Goal: Check status: Check status

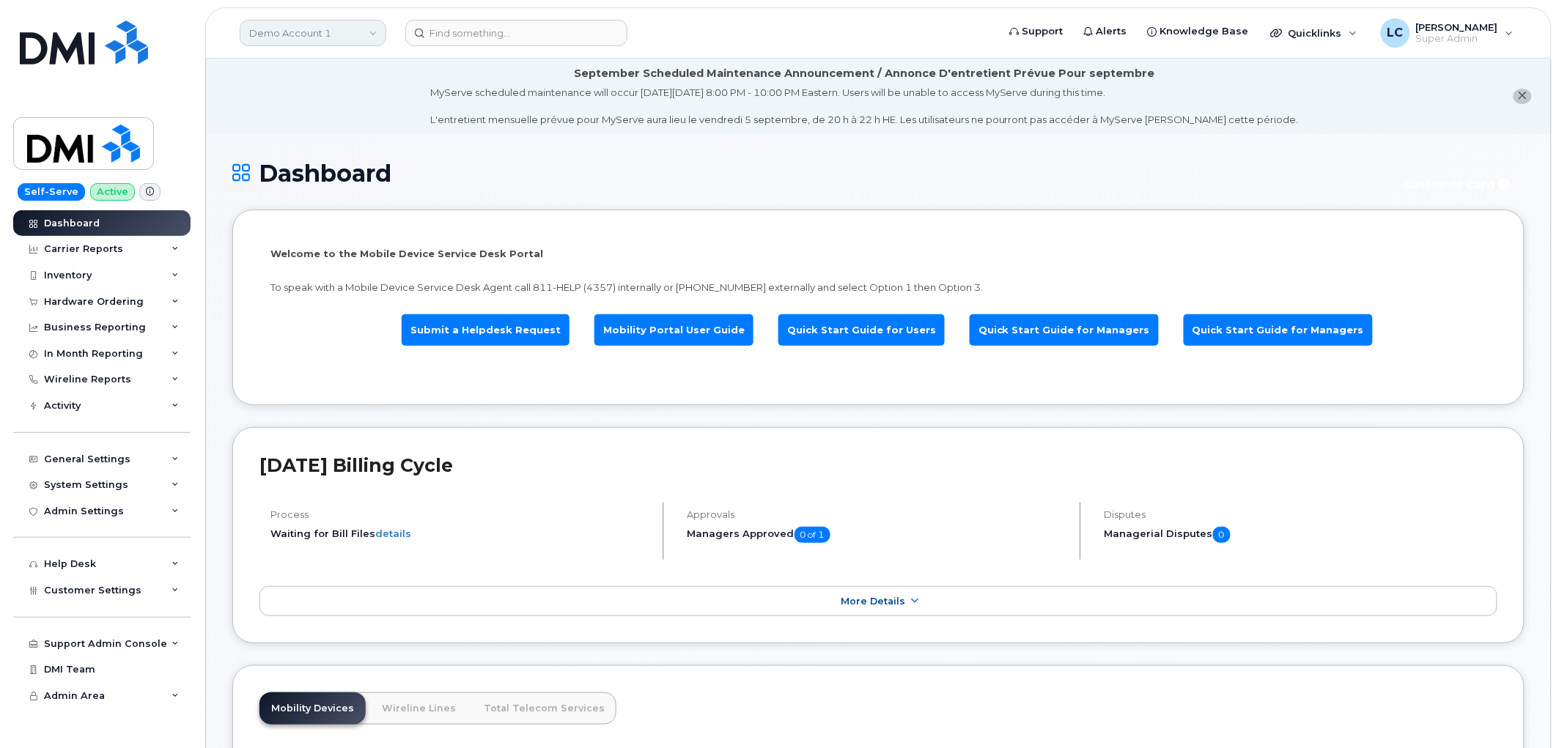
click at [322, 32] on link "Demo Account 1" at bounding box center [313, 33] width 147 height 26
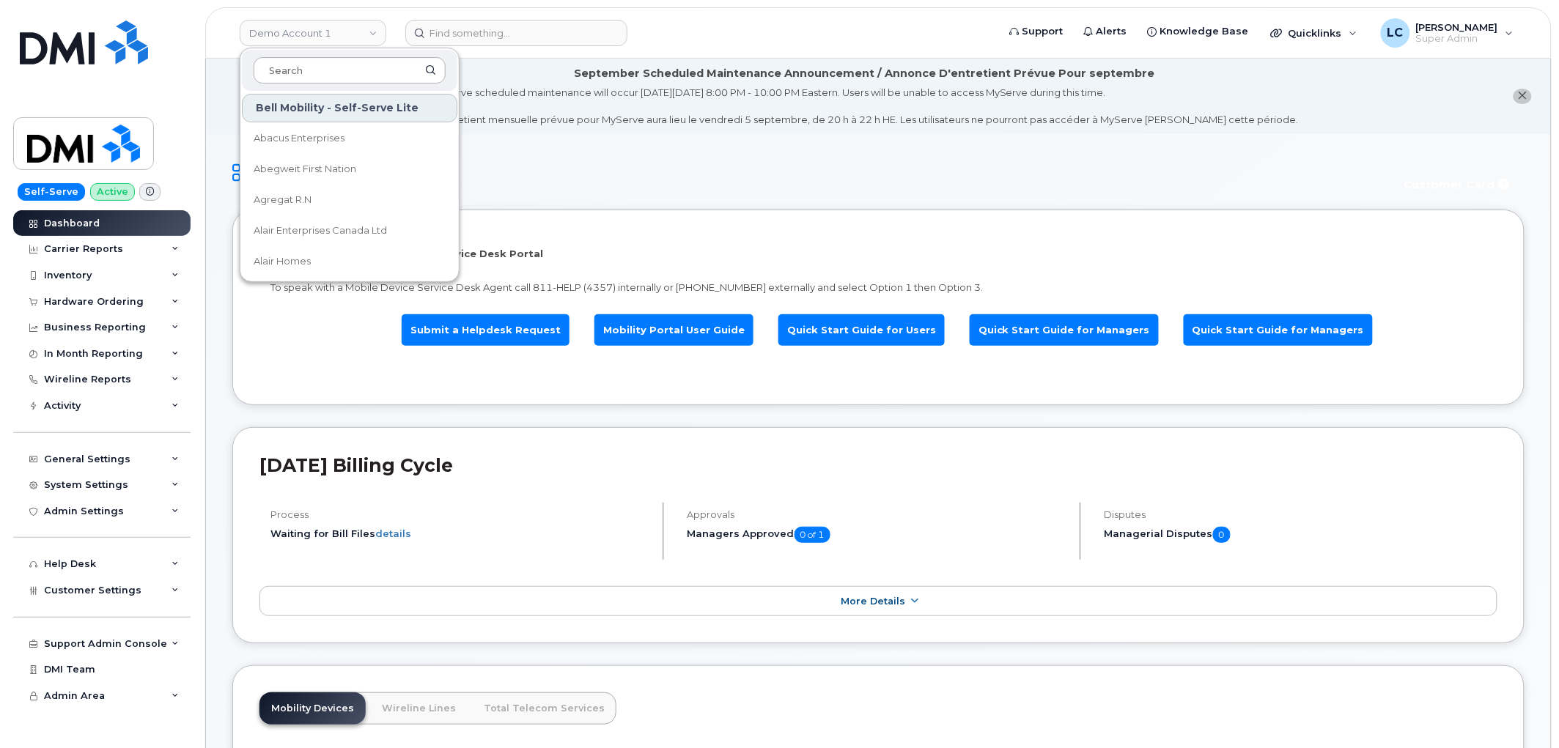
click at [337, 67] on input at bounding box center [350, 70] width 192 height 26
click at [338, 67] on input at bounding box center [350, 70] width 192 height 26
click at [519, 27] on input at bounding box center [516, 33] width 222 height 26
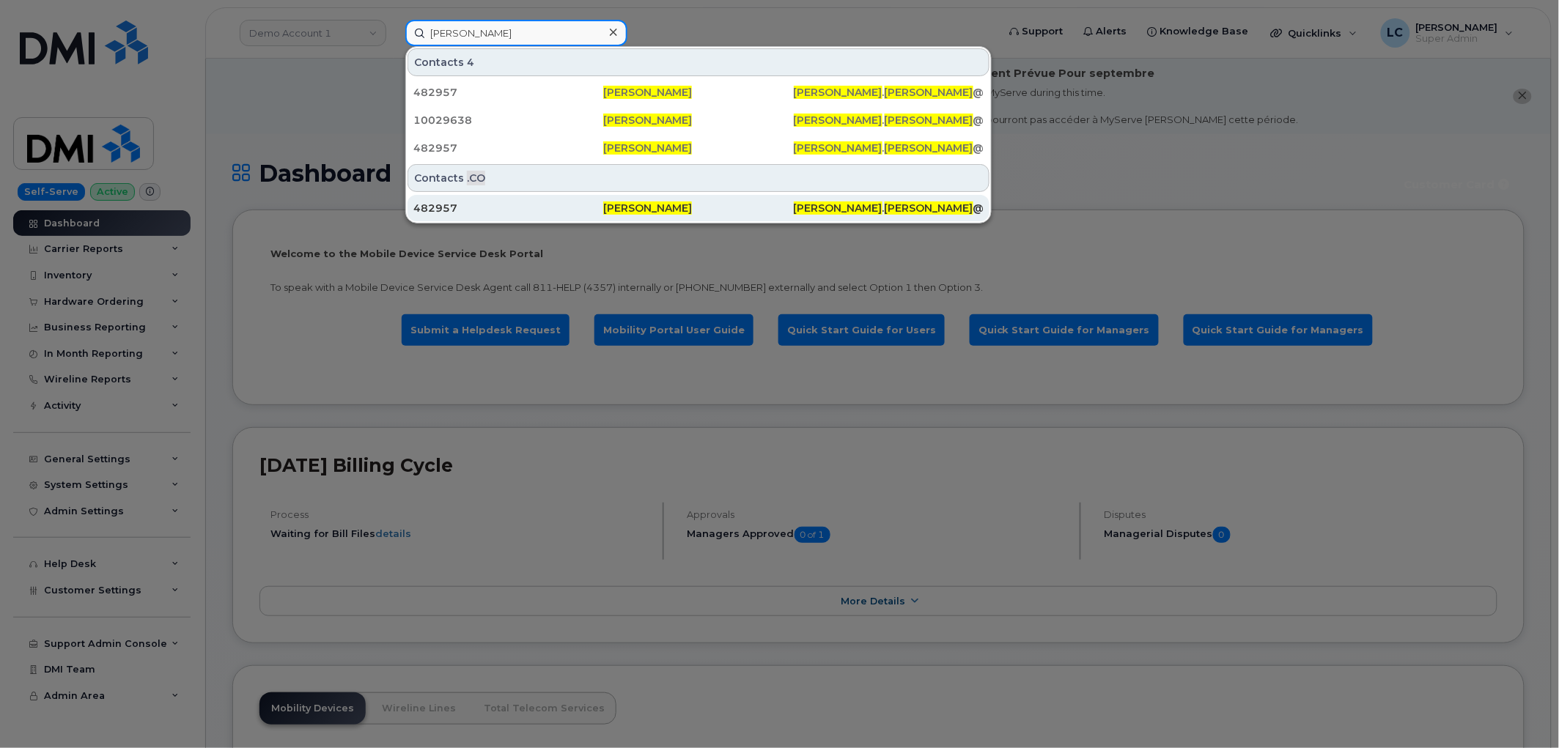
type input "Jennifer Contreras"
click at [797, 206] on span "JENNIFER" at bounding box center [838, 208] width 89 height 13
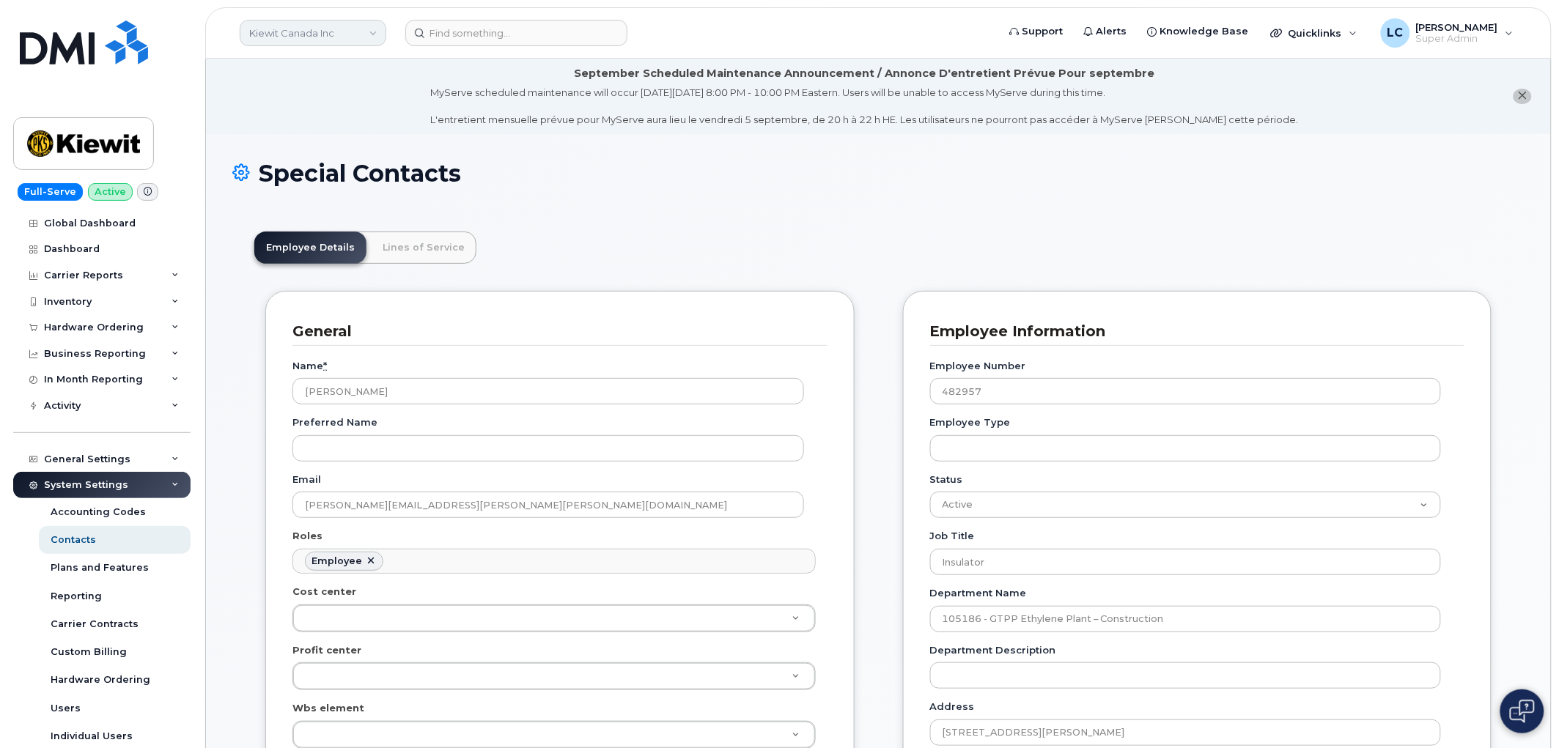
click at [361, 40] on link "Kiewit Canada Inc" at bounding box center [313, 33] width 147 height 26
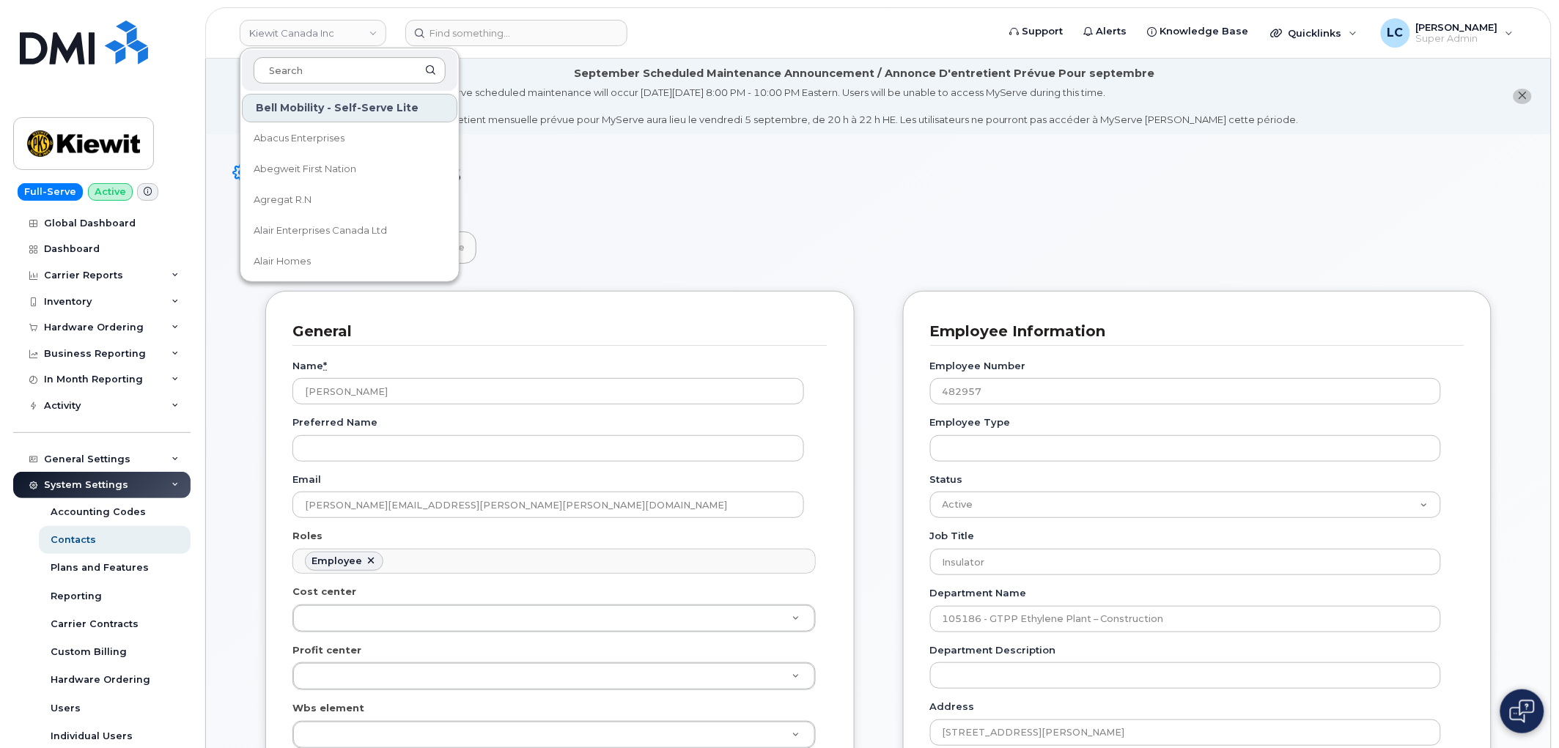
click at [366, 76] on input at bounding box center [350, 70] width 192 height 26
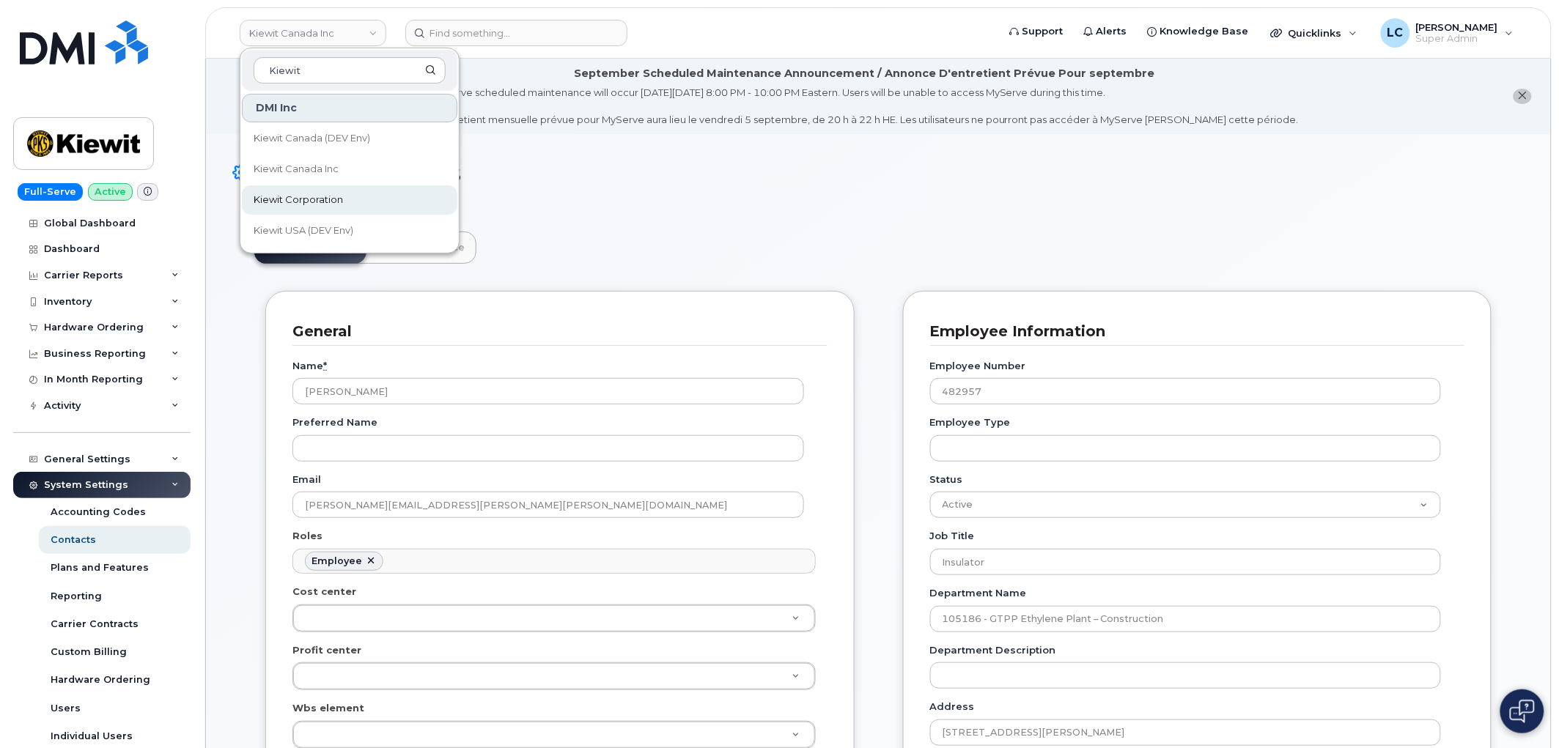
type input "Kiewit"
click at [335, 194] on span "Kiewit Corporation" at bounding box center [298, 200] width 89 height 15
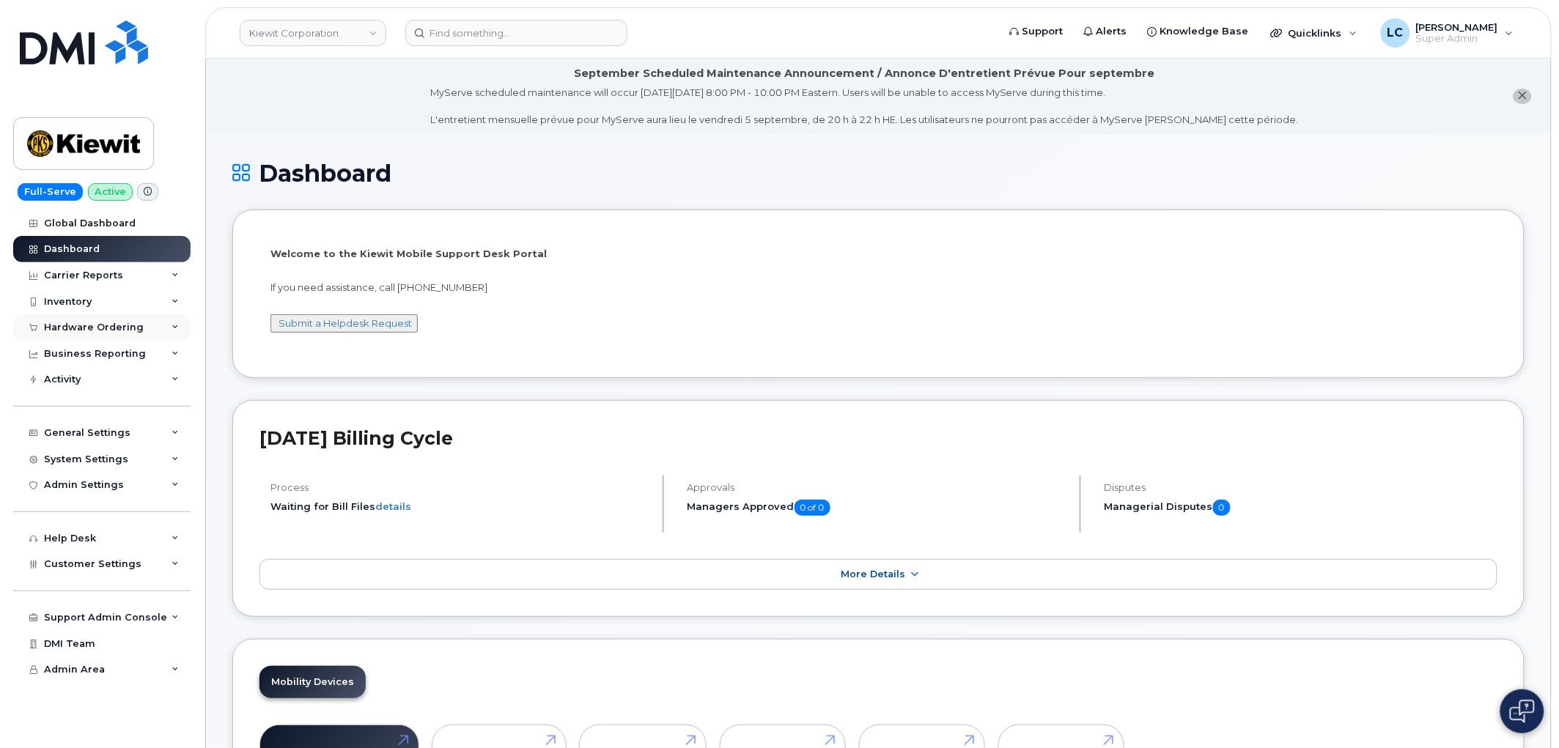
click at [125, 330] on div "Hardware Ordering" at bounding box center [94, 328] width 100 height 12
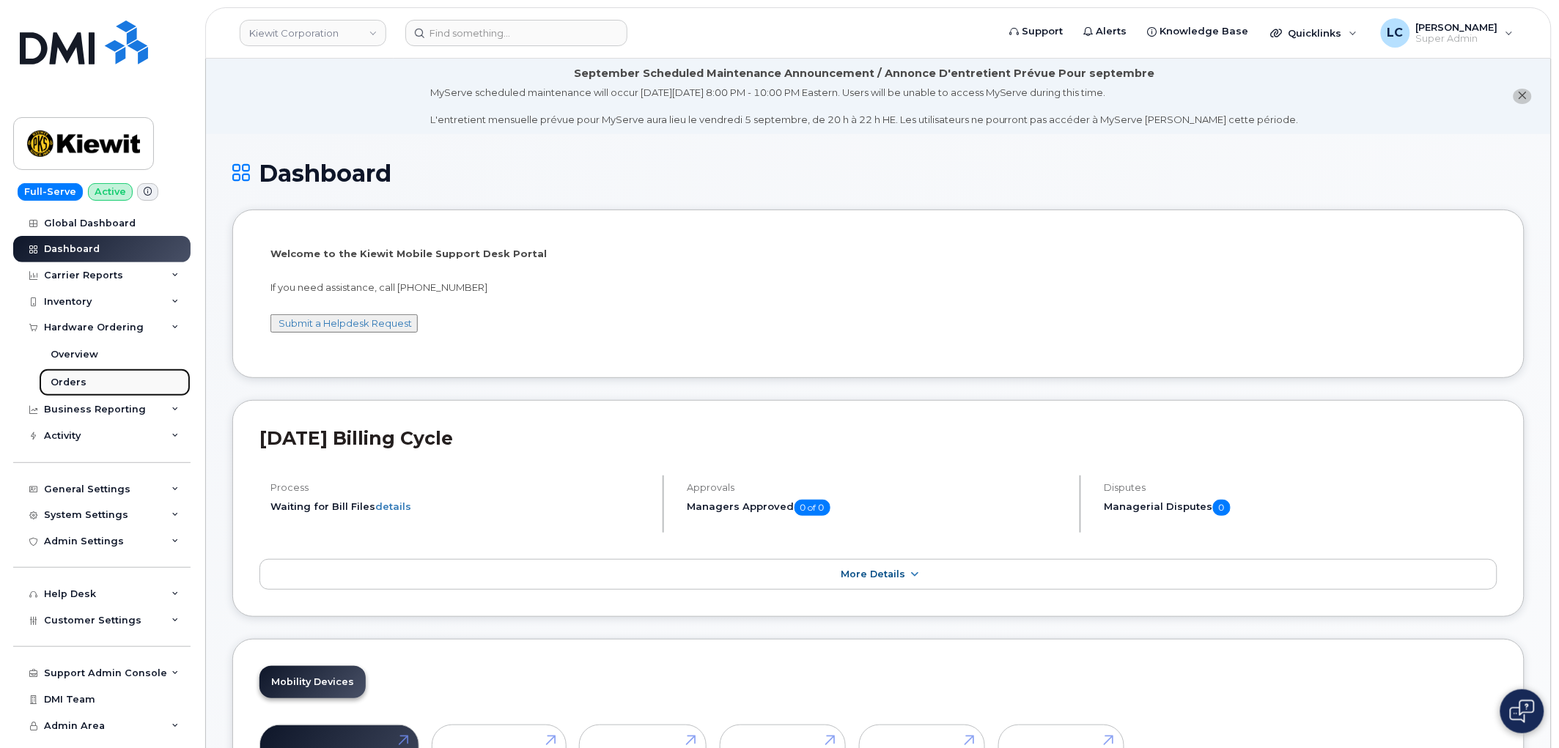
click at [84, 380] on link "Orders" at bounding box center [115, 383] width 152 height 28
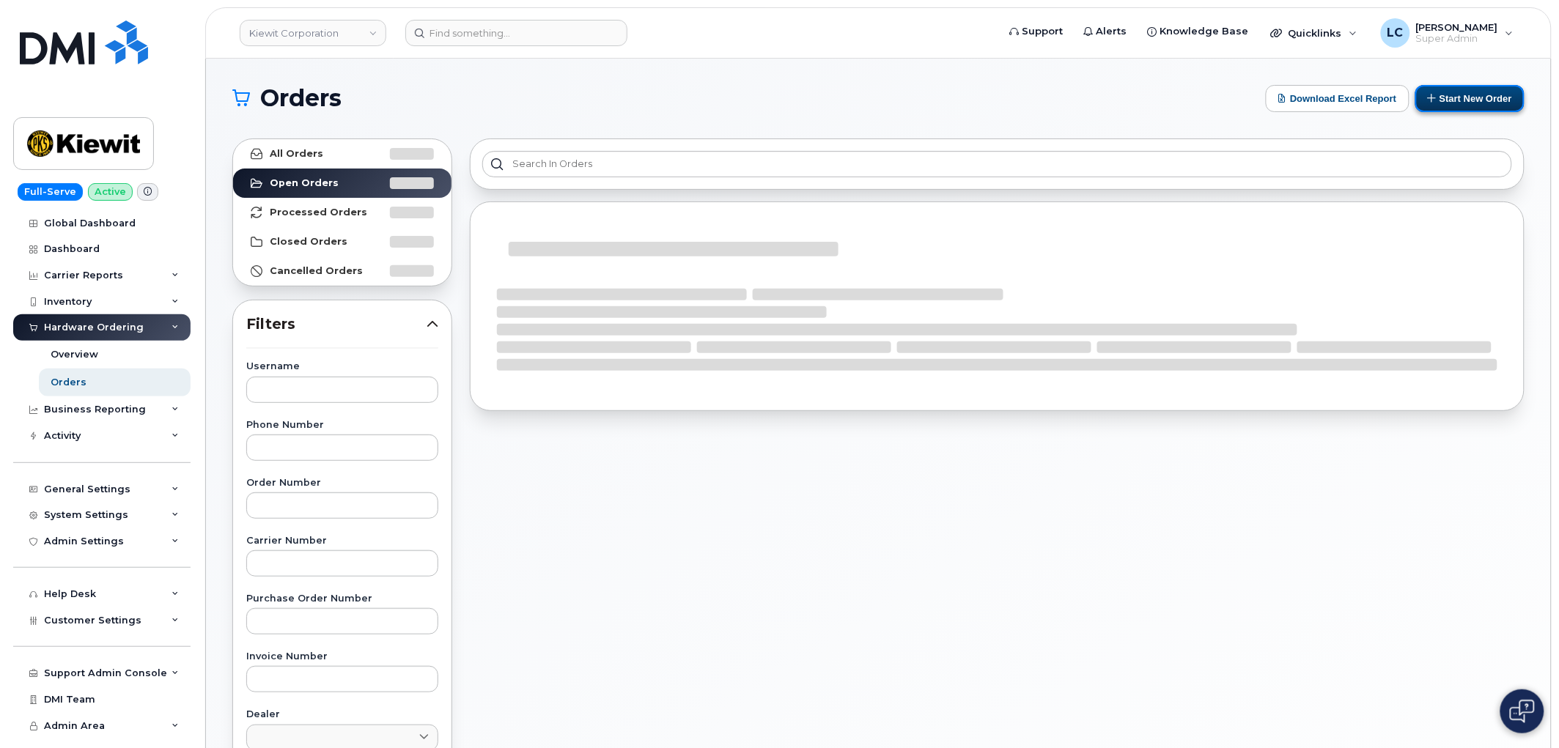
click at [1464, 88] on button "Start New Order" at bounding box center [1469, 98] width 109 height 27
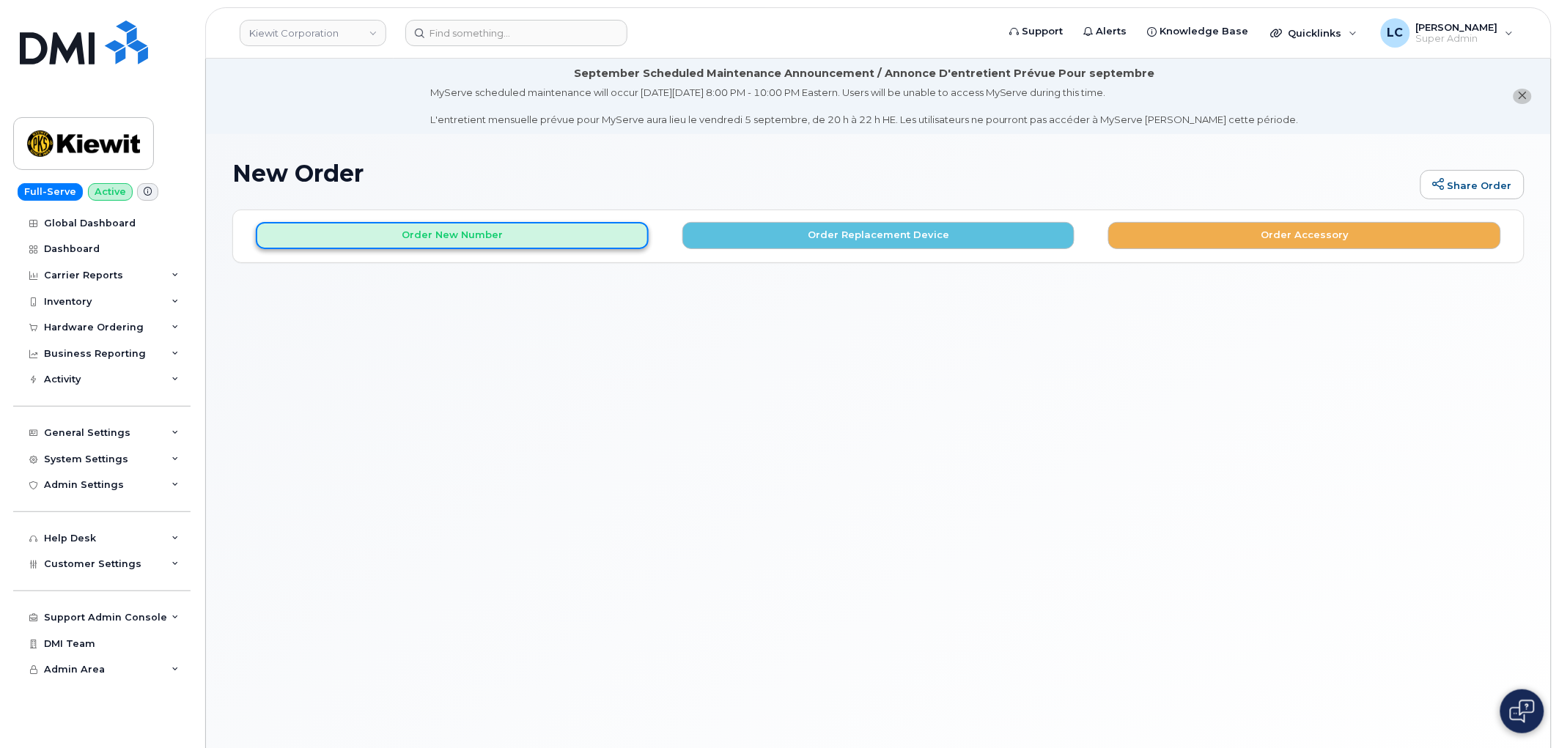
click at [529, 239] on button "Order New Number" at bounding box center [452, 235] width 393 height 27
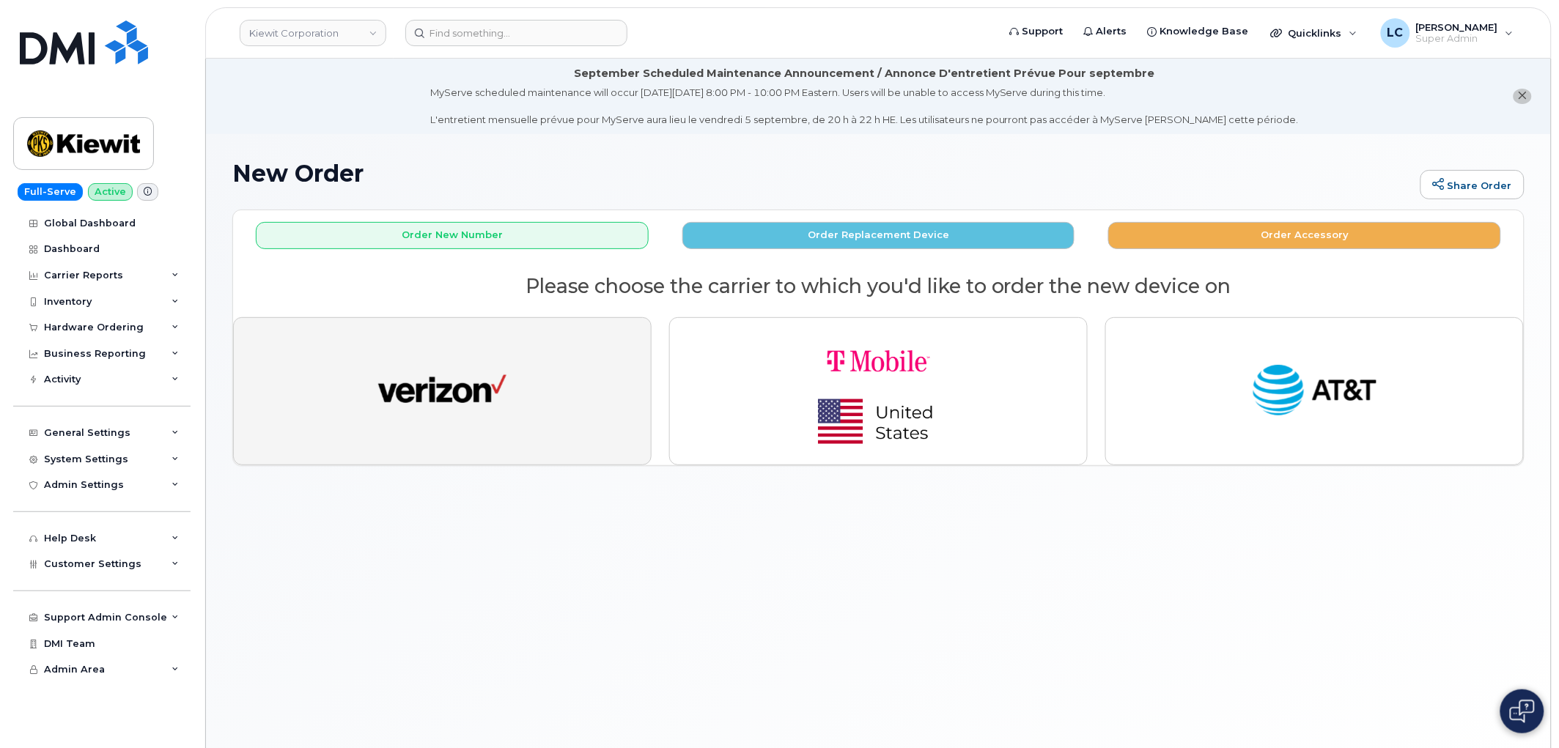
click at [481, 381] on img "button" at bounding box center [442, 391] width 128 height 66
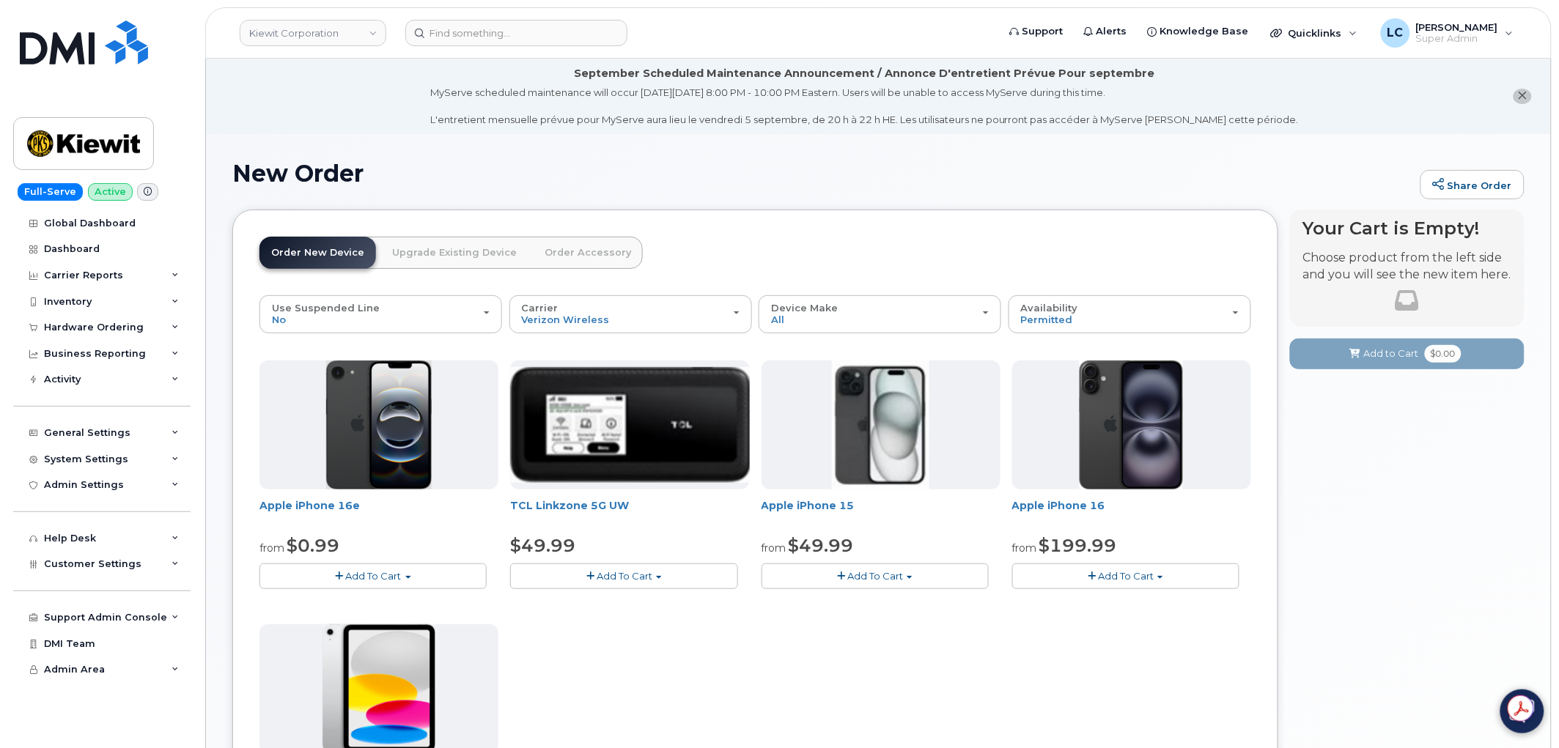
click at [746, 178] on h1 "New Order" at bounding box center [822, 174] width 1181 height 26
click at [611, 251] on link "Order Accessory" at bounding box center [588, 253] width 110 height 32
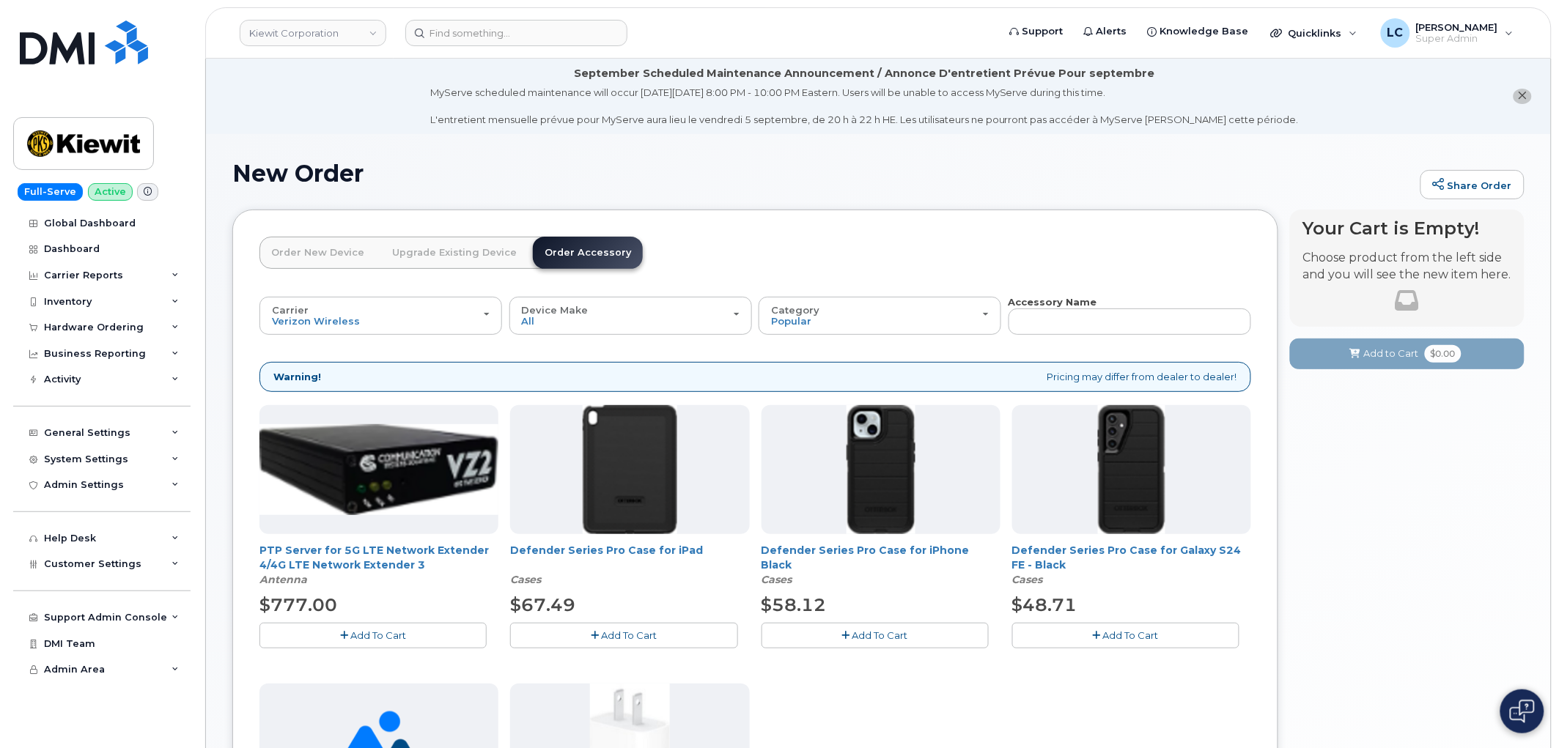
click at [359, 257] on link "Order New Device" at bounding box center [317, 253] width 117 height 32
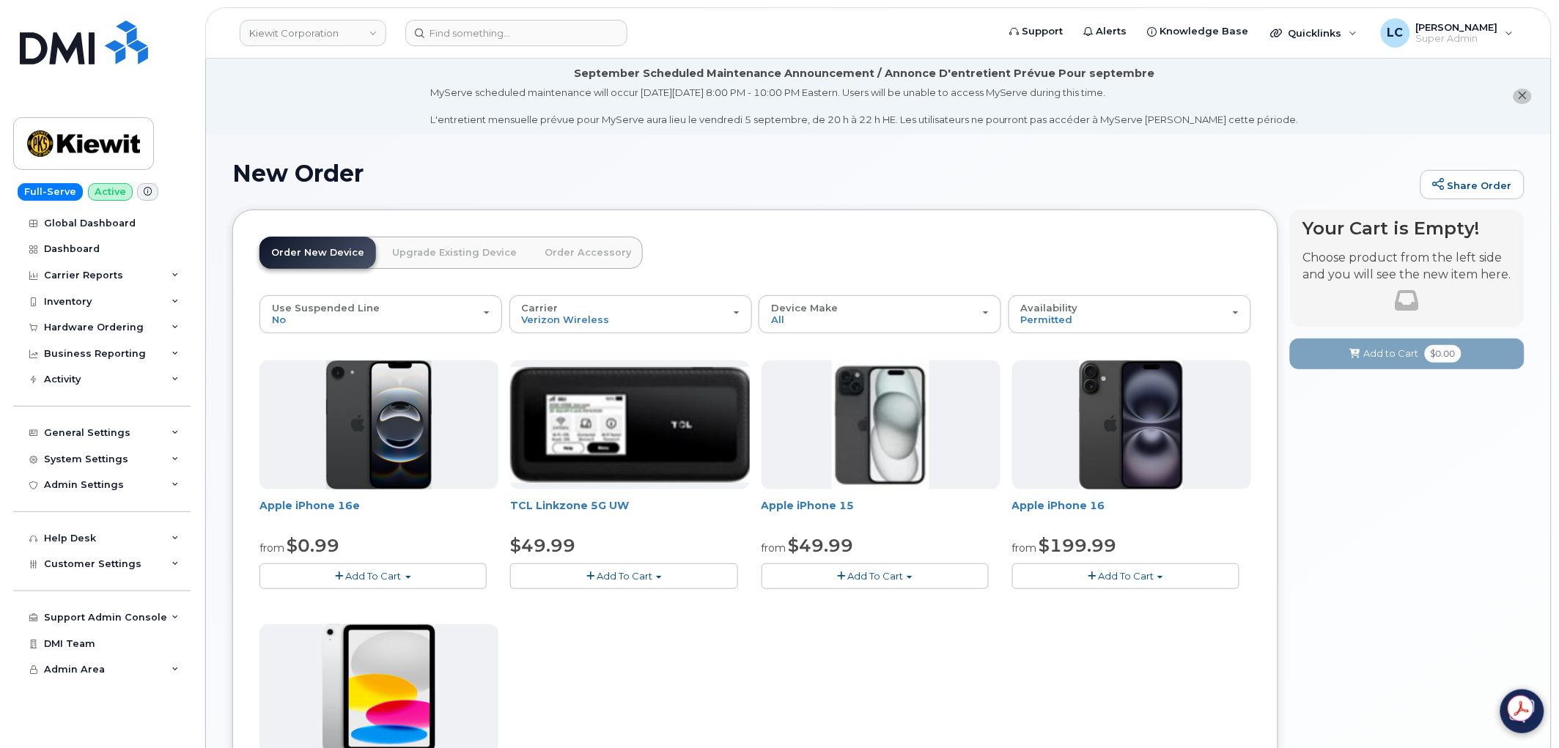
click at [819, 163] on h1 "New Order" at bounding box center [822, 174] width 1181 height 26
click at [921, 171] on h1 "New Order" at bounding box center [822, 174] width 1181 height 26
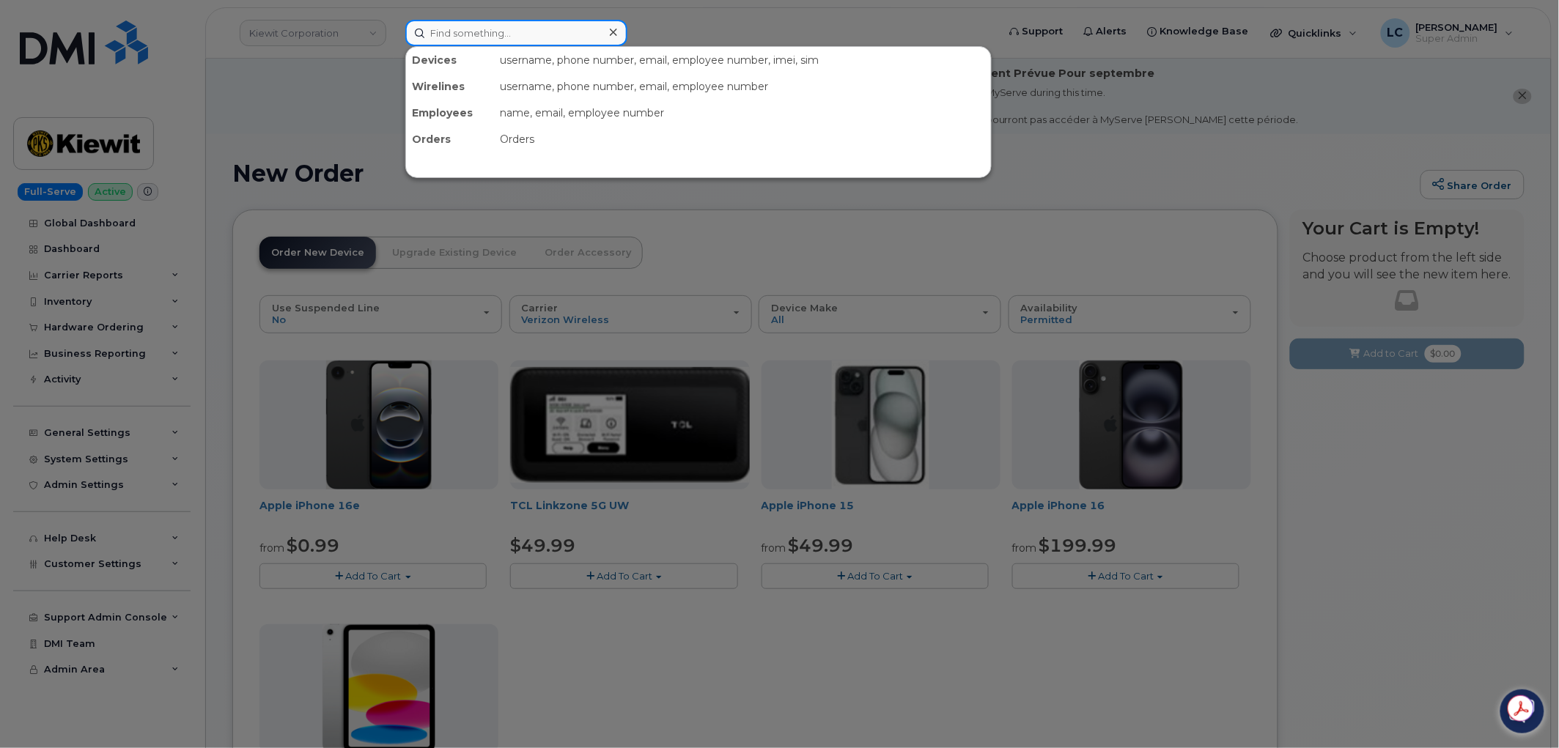
click at [495, 22] on input at bounding box center [516, 33] width 222 height 26
paste input "35 568357 170172 5"
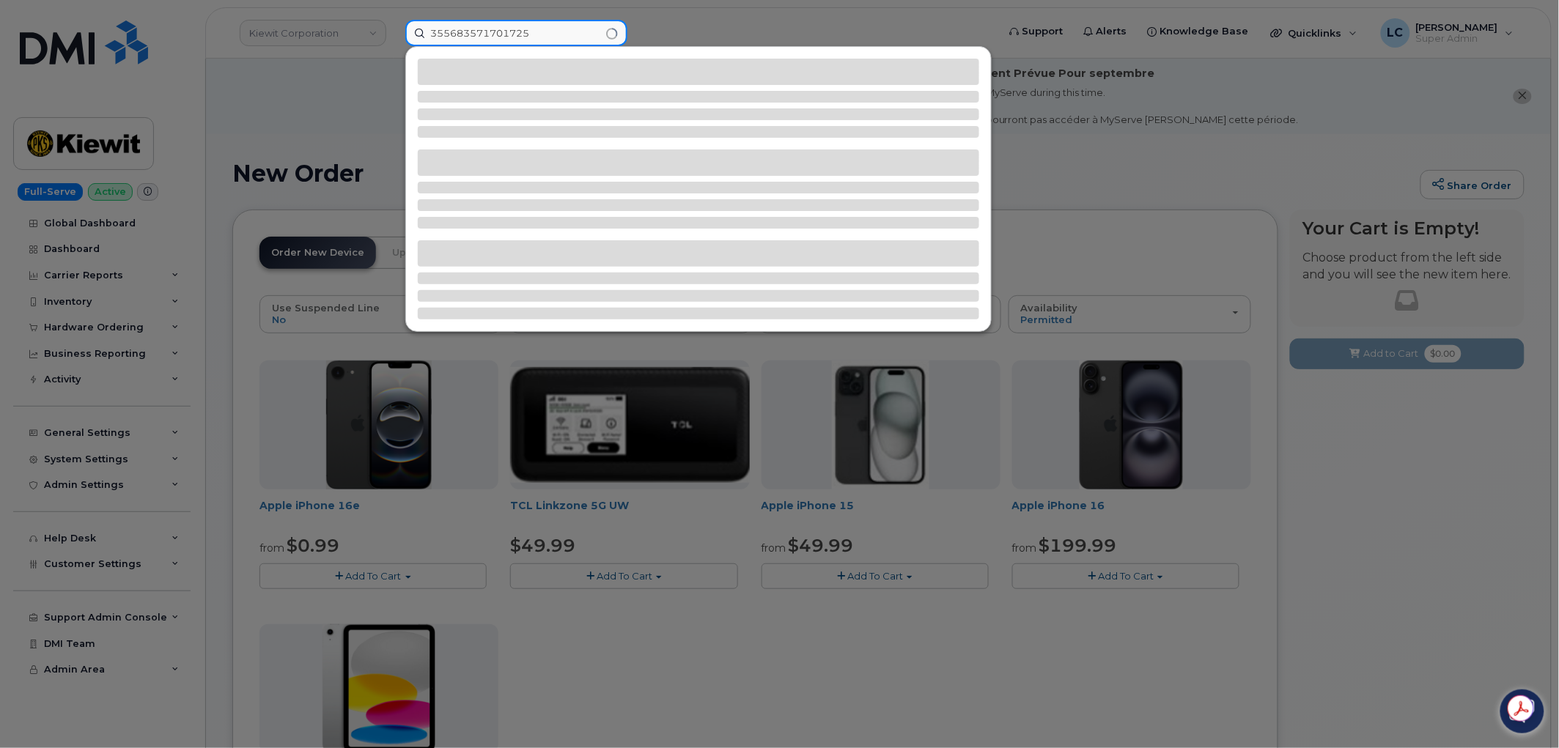
type input "355683571701725"
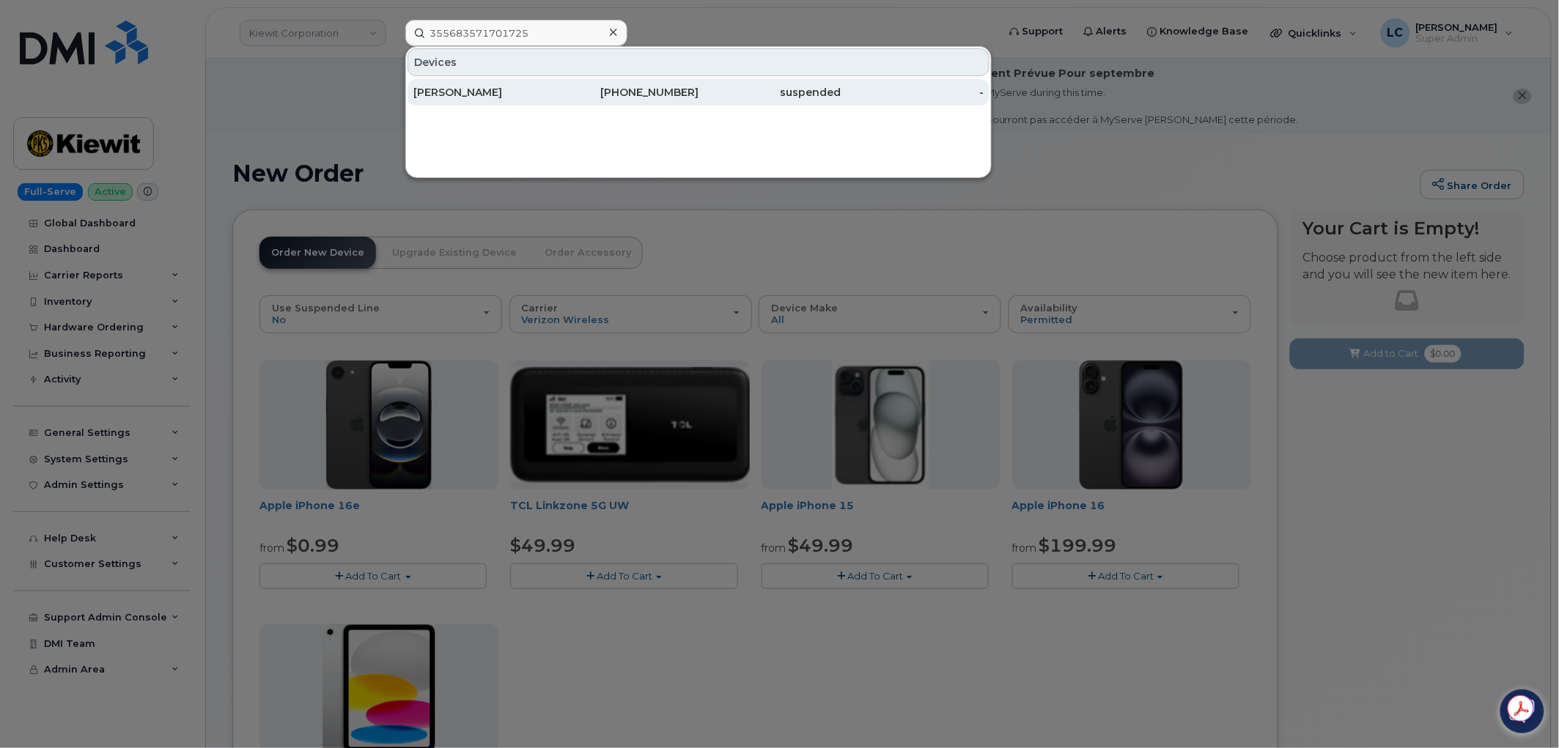
click at [760, 90] on div "suspended" at bounding box center [769, 92] width 143 height 15
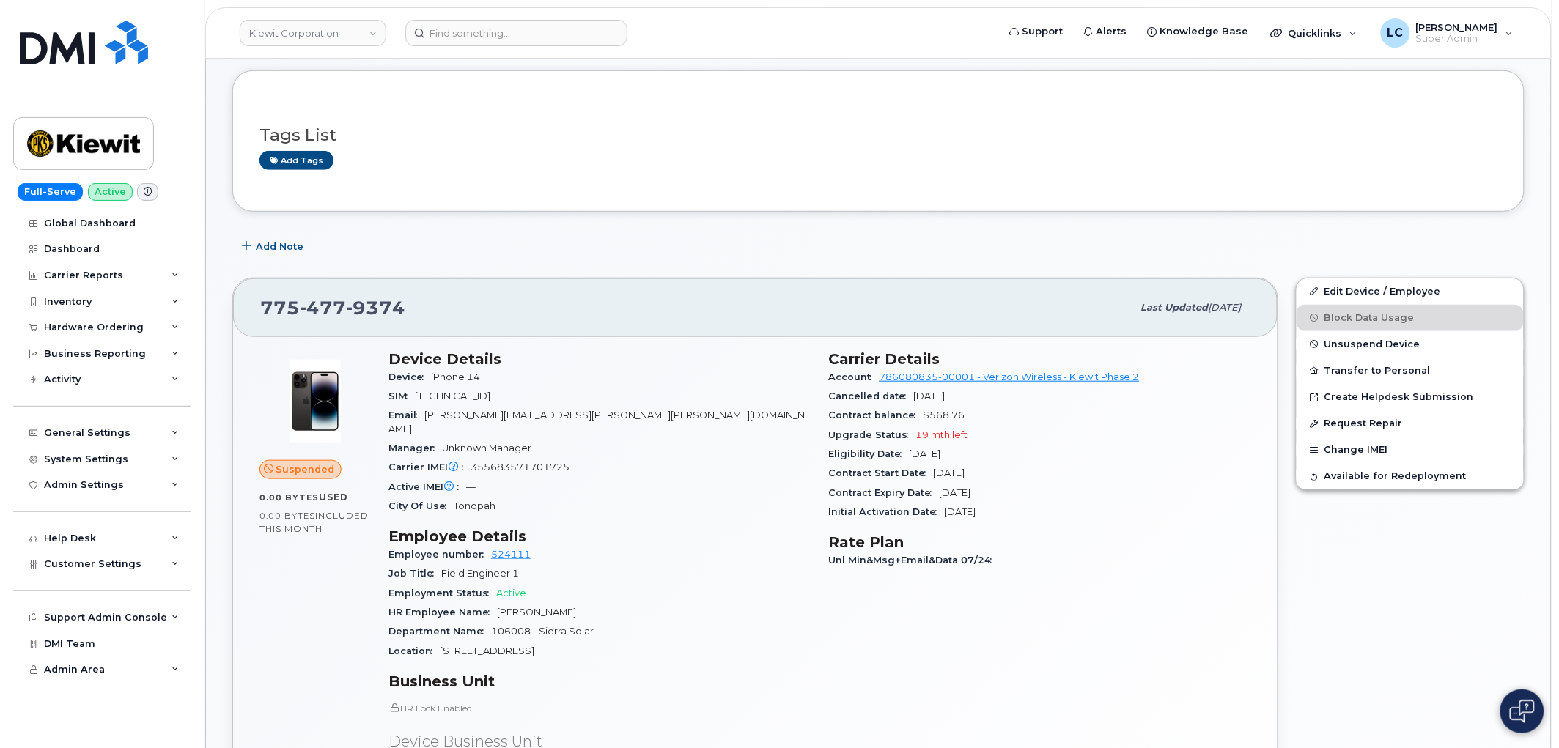
scroll to position [265, 0]
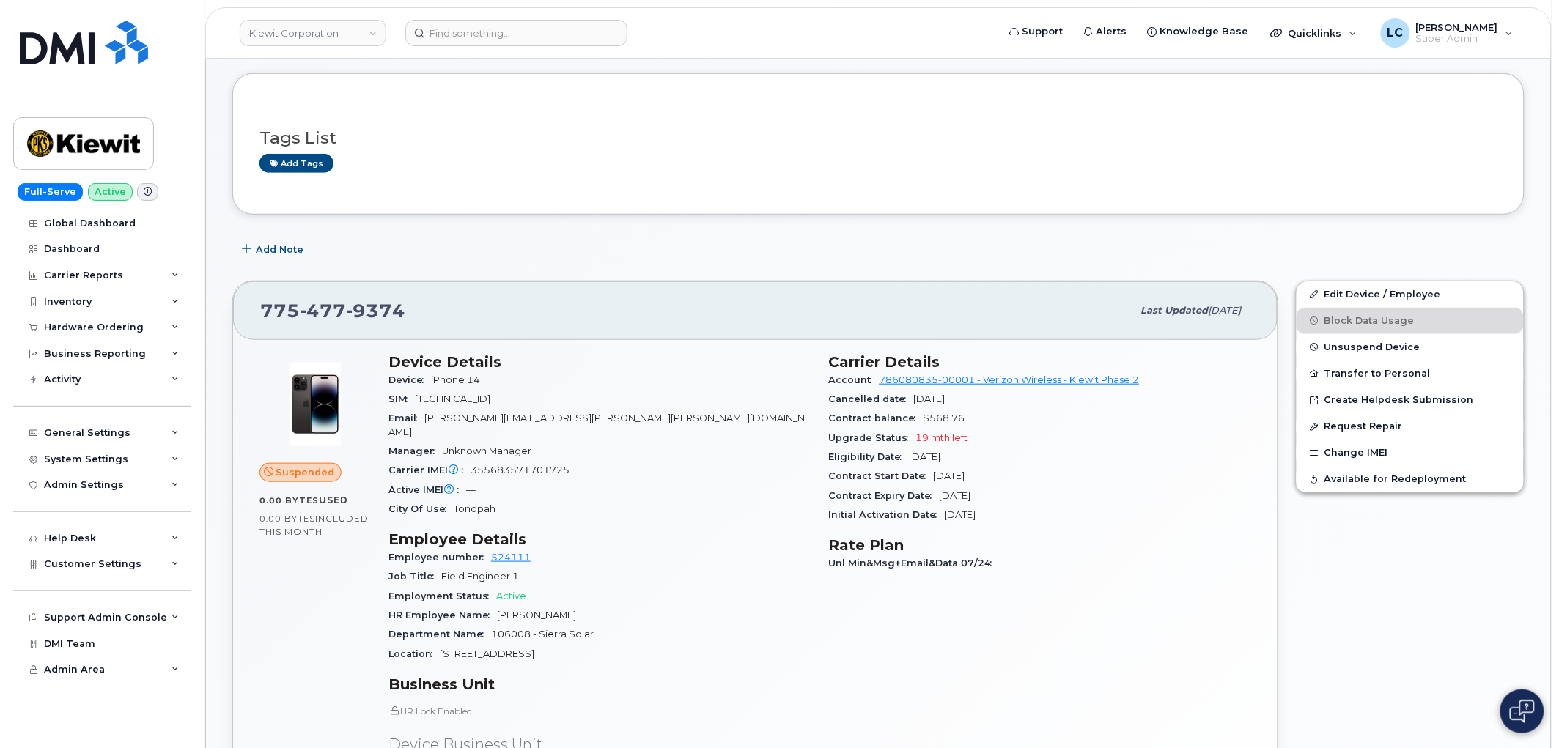
click at [513, 320] on div "[PHONE_NUMBER]" at bounding box center [696, 310] width 872 height 31
drag, startPoint x: 497, startPoint y: 313, endPoint x: 262, endPoint y: 317, distance: 234.6
click at [262, 317] on div "[PHONE_NUMBER]" at bounding box center [696, 310] width 872 height 31
copy span "[PHONE_NUMBER]"
drag, startPoint x: 587, startPoint y: 455, endPoint x: 469, endPoint y: 460, distance: 118.1
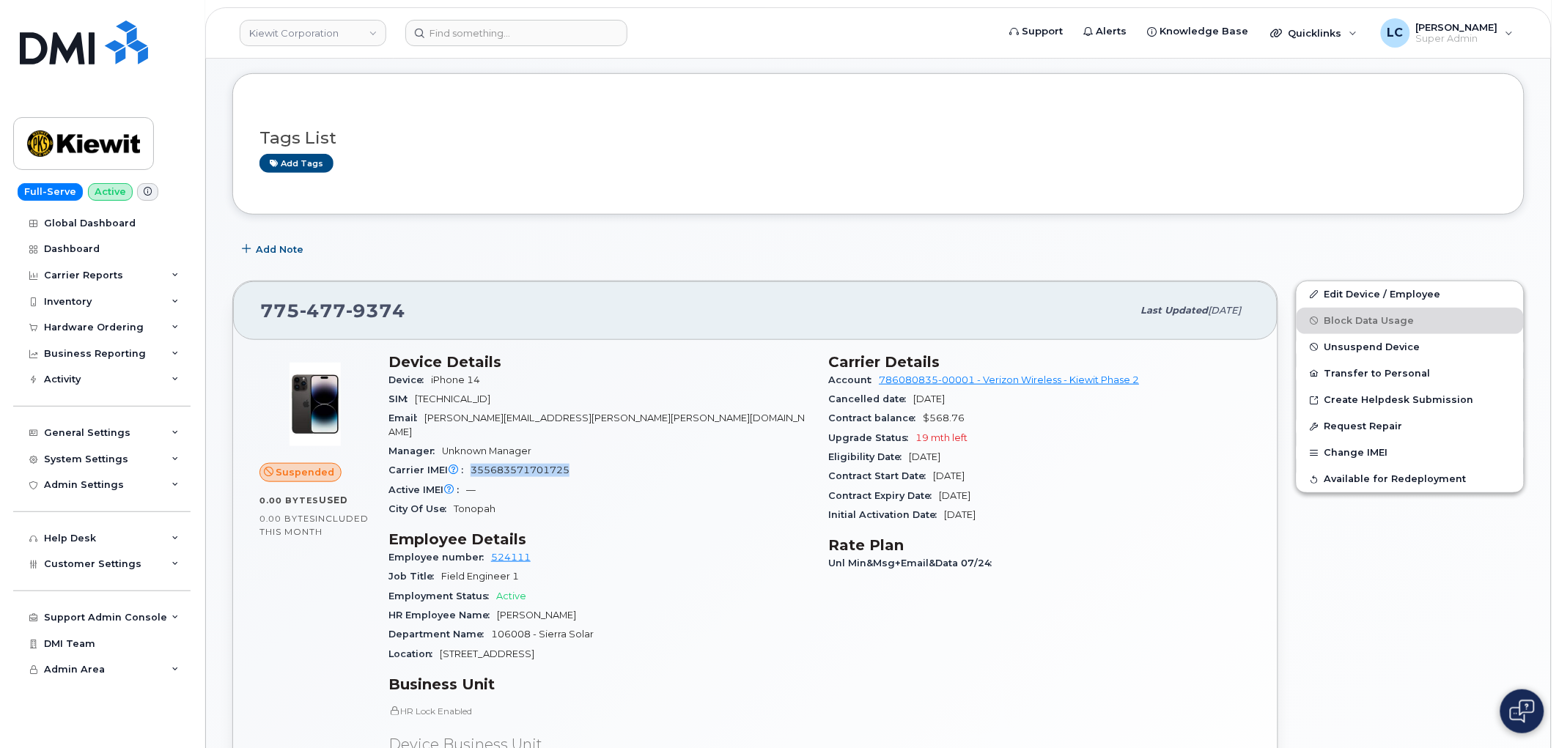
click at [469, 461] on div "Carrier IMEI Carrier IMEI is reported during the last billing cycle or change o…" at bounding box center [599, 470] width 423 height 19
copy span "355683571701725"
drag, startPoint x: 431, startPoint y: 314, endPoint x: 266, endPoint y: 320, distance: 165.0
click at [266, 320] on div "775 477 9374" at bounding box center [696, 310] width 872 height 31
copy span "775 477 9374"
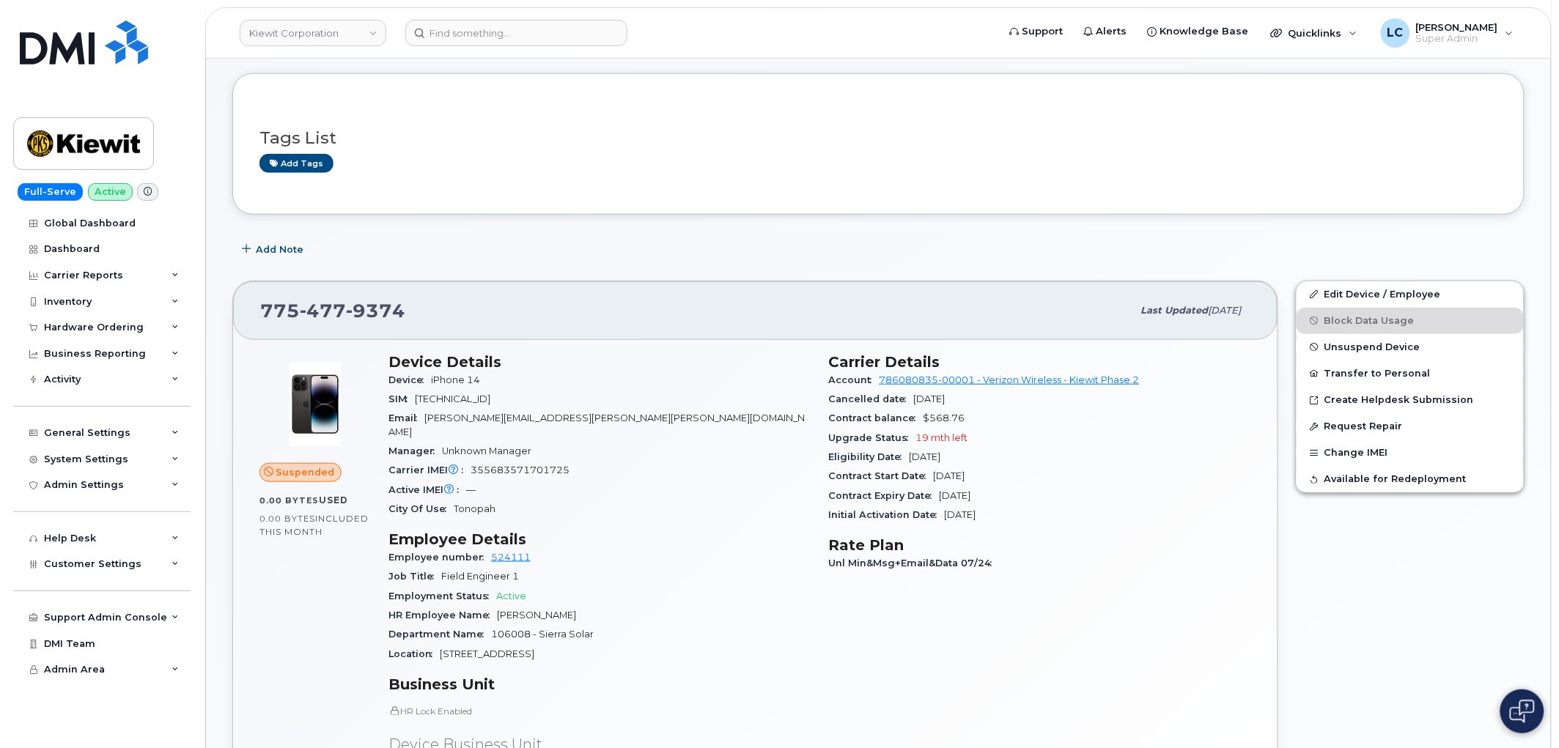
click at [983, 240] on div "Add Note" at bounding box center [878, 250] width 1292 height 26
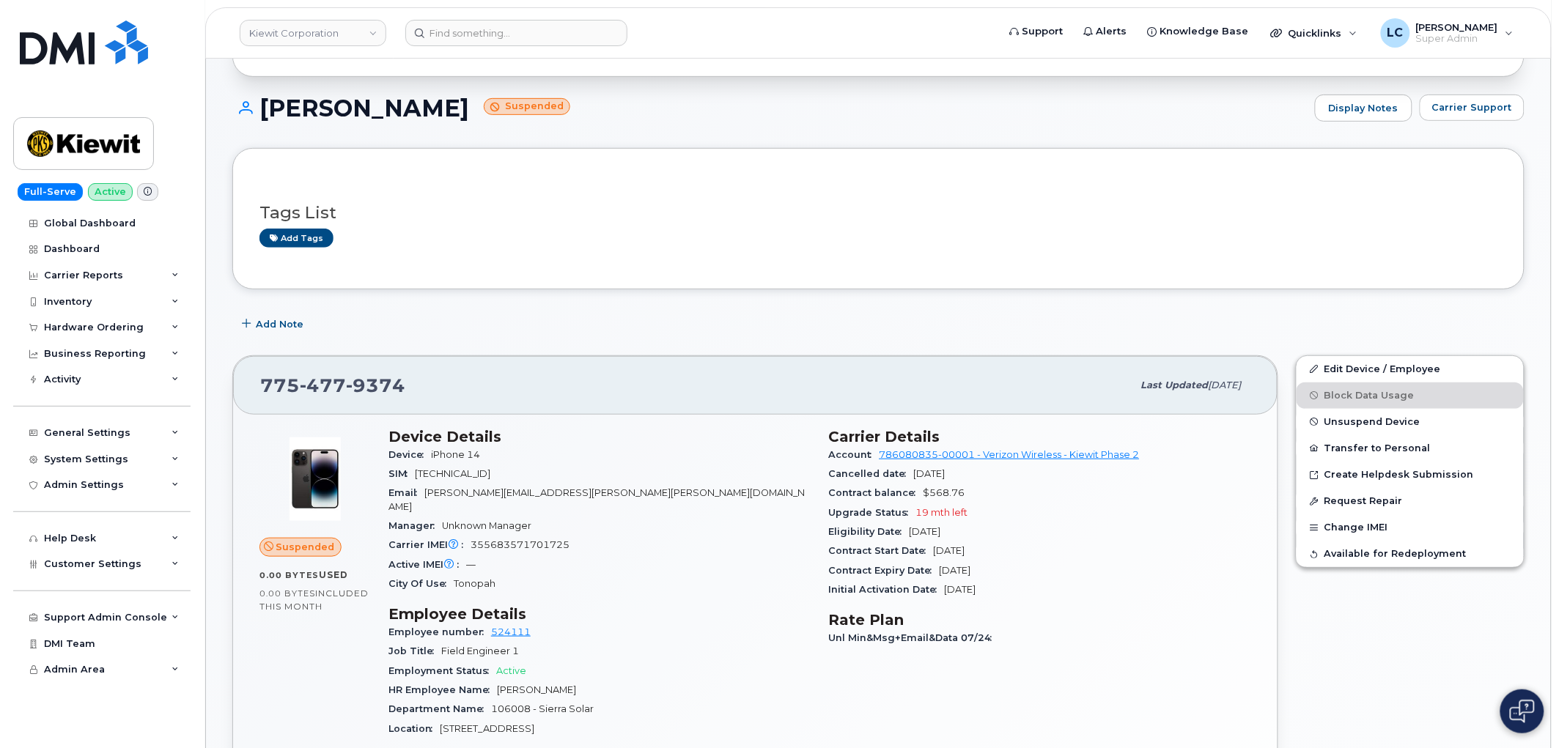
scroll to position [0, 0]
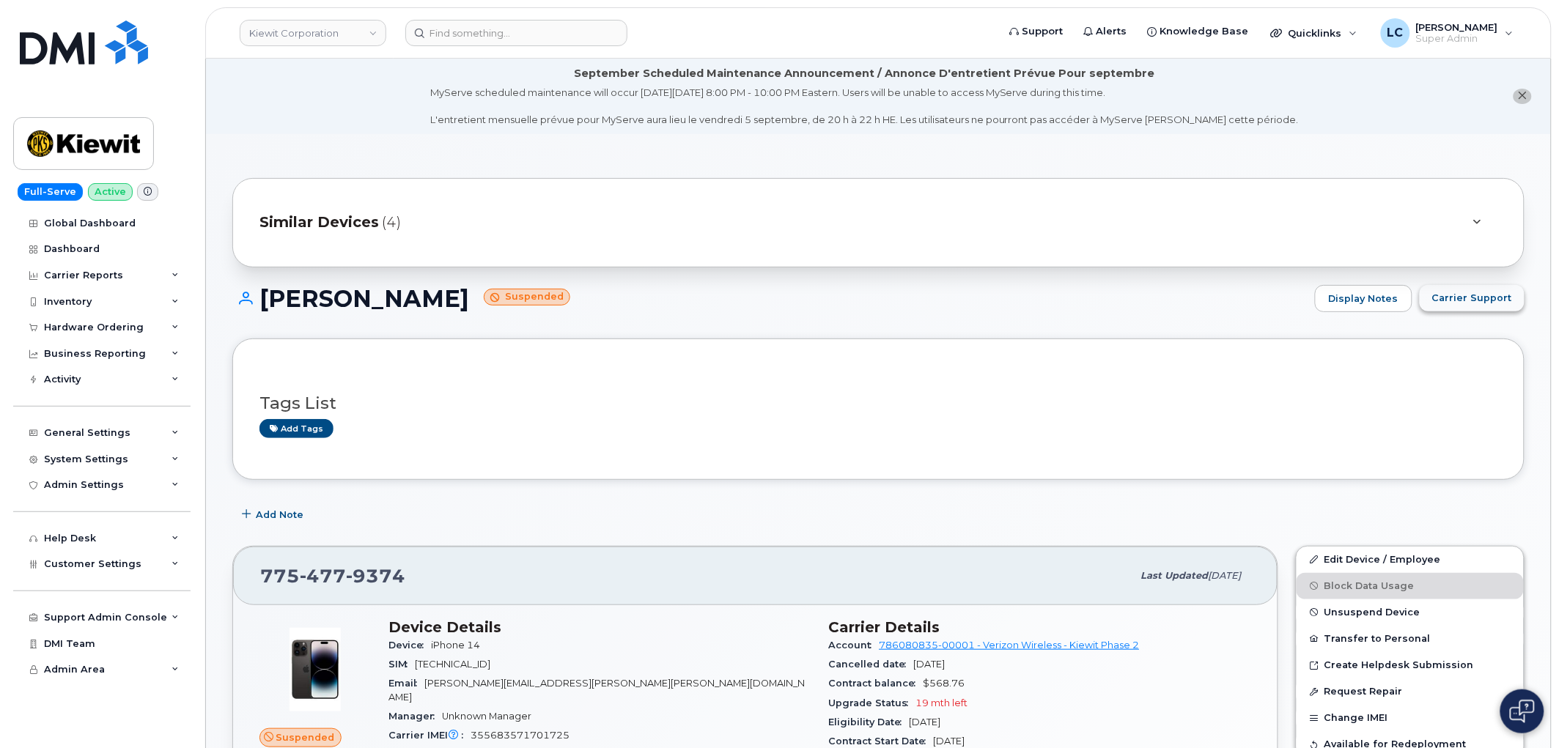
click at [1482, 301] on span "Carrier Support" at bounding box center [1472, 298] width 80 height 14
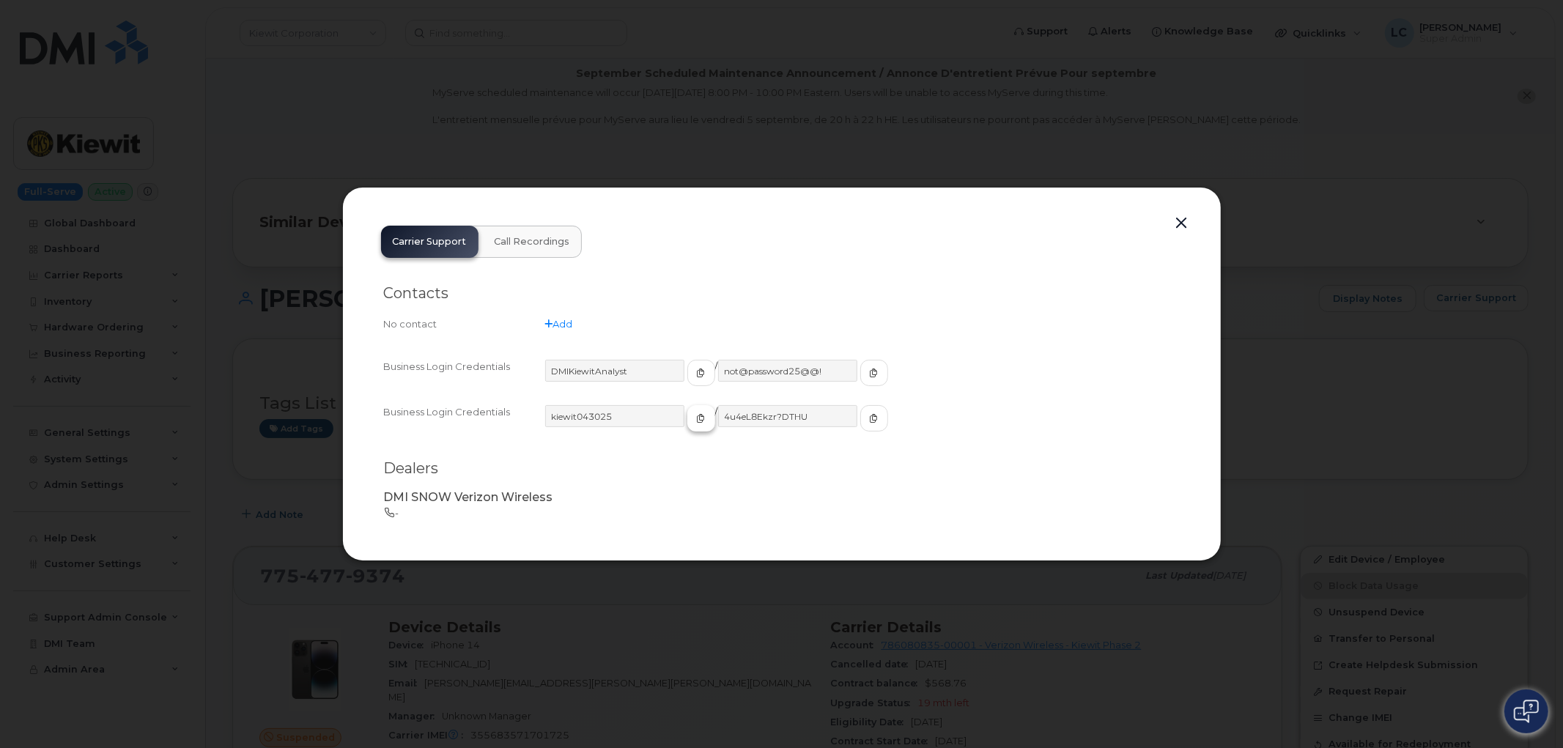
click at [697, 419] on icon "button" at bounding box center [701, 418] width 9 height 9
click at [697, 421] on icon "button" at bounding box center [701, 418] width 9 height 9
click at [870, 419] on icon "button" at bounding box center [874, 418] width 9 height 9
click at [1181, 216] on button "button" at bounding box center [1182, 223] width 22 height 21
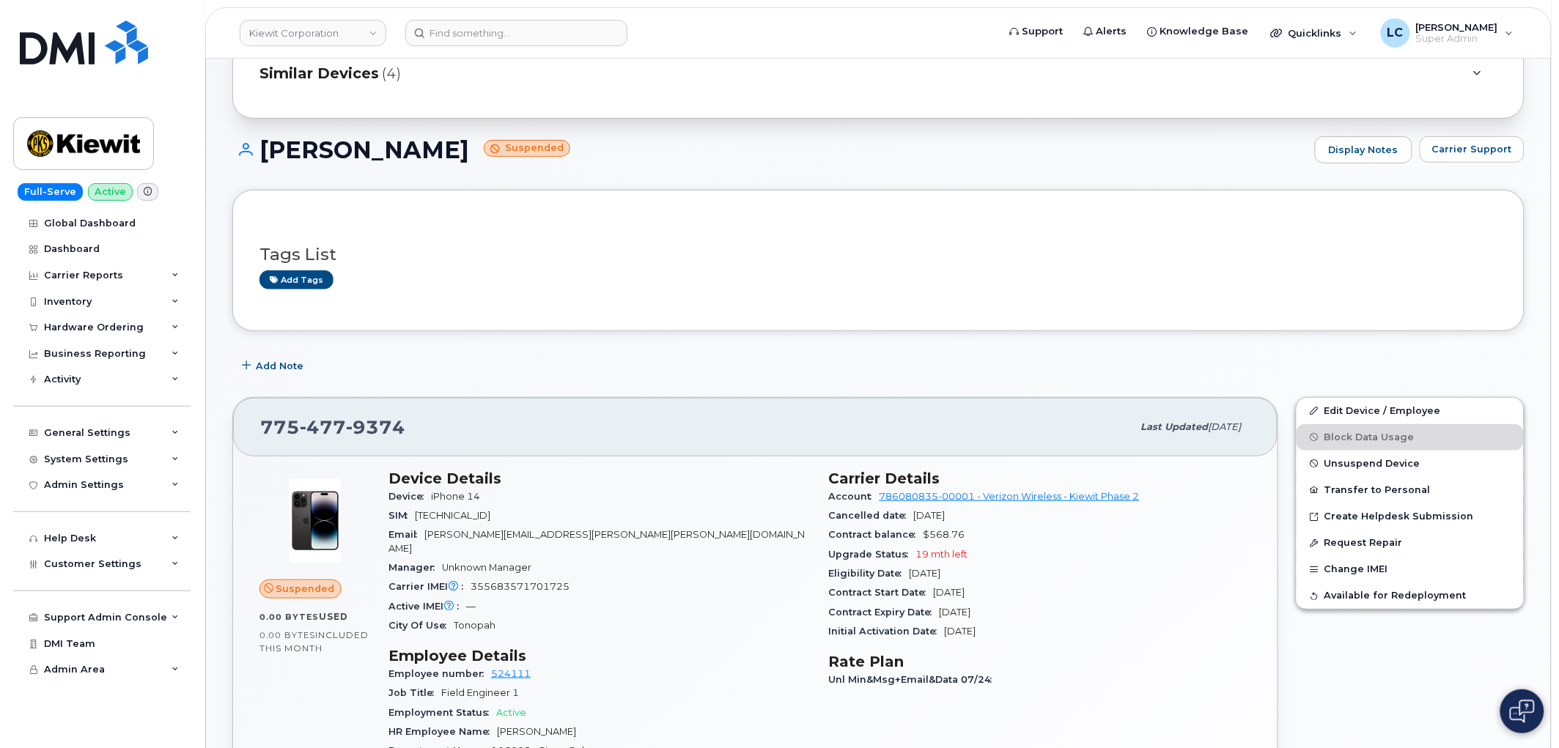
scroll to position [163, 0]
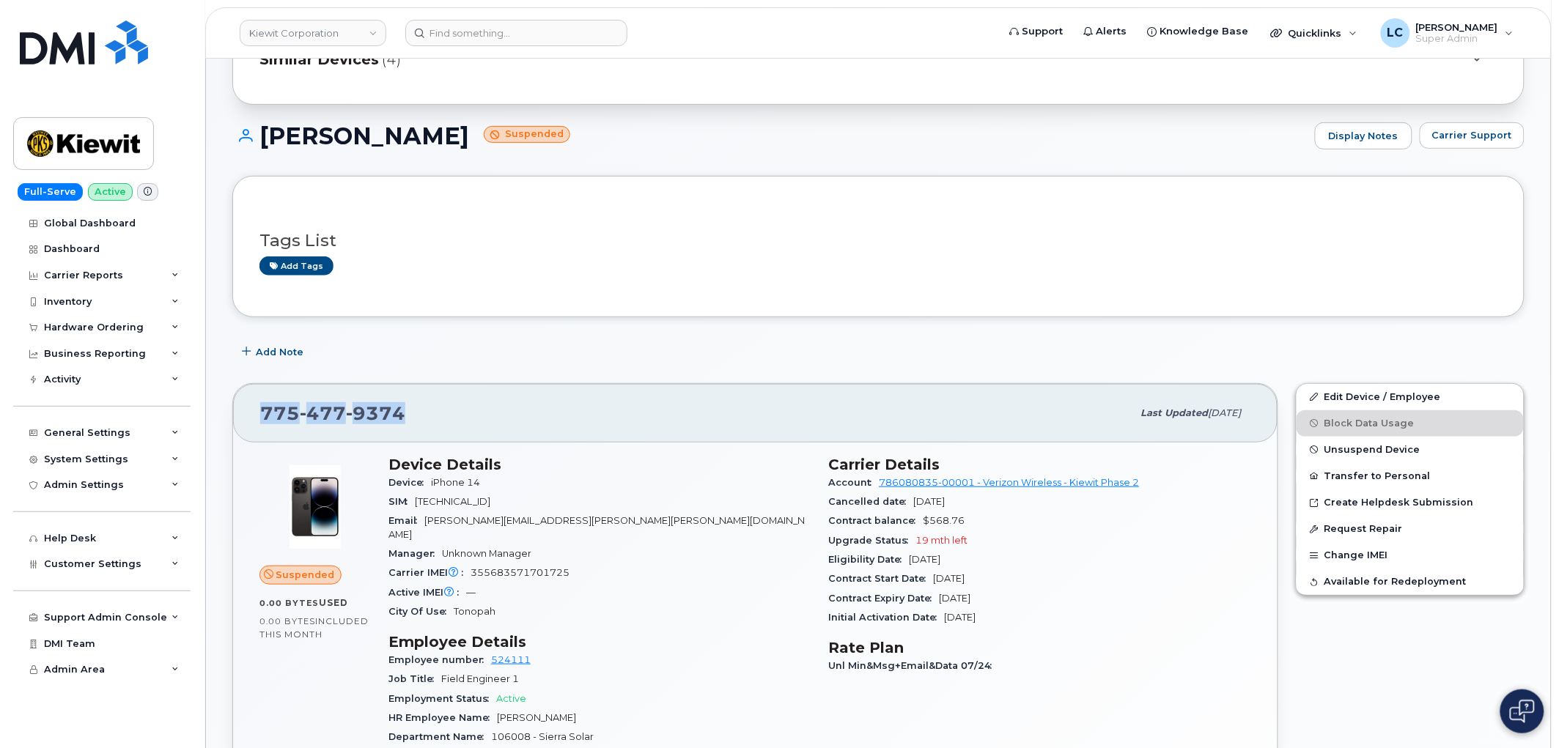
drag, startPoint x: 424, startPoint y: 416, endPoint x: 257, endPoint y: 429, distance: 167.6
click at [257, 429] on div "775 477 9374 Last updated Jul 31, 2025" at bounding box center [755, 413] width 1044 height 59
copy span "775 477 9374"
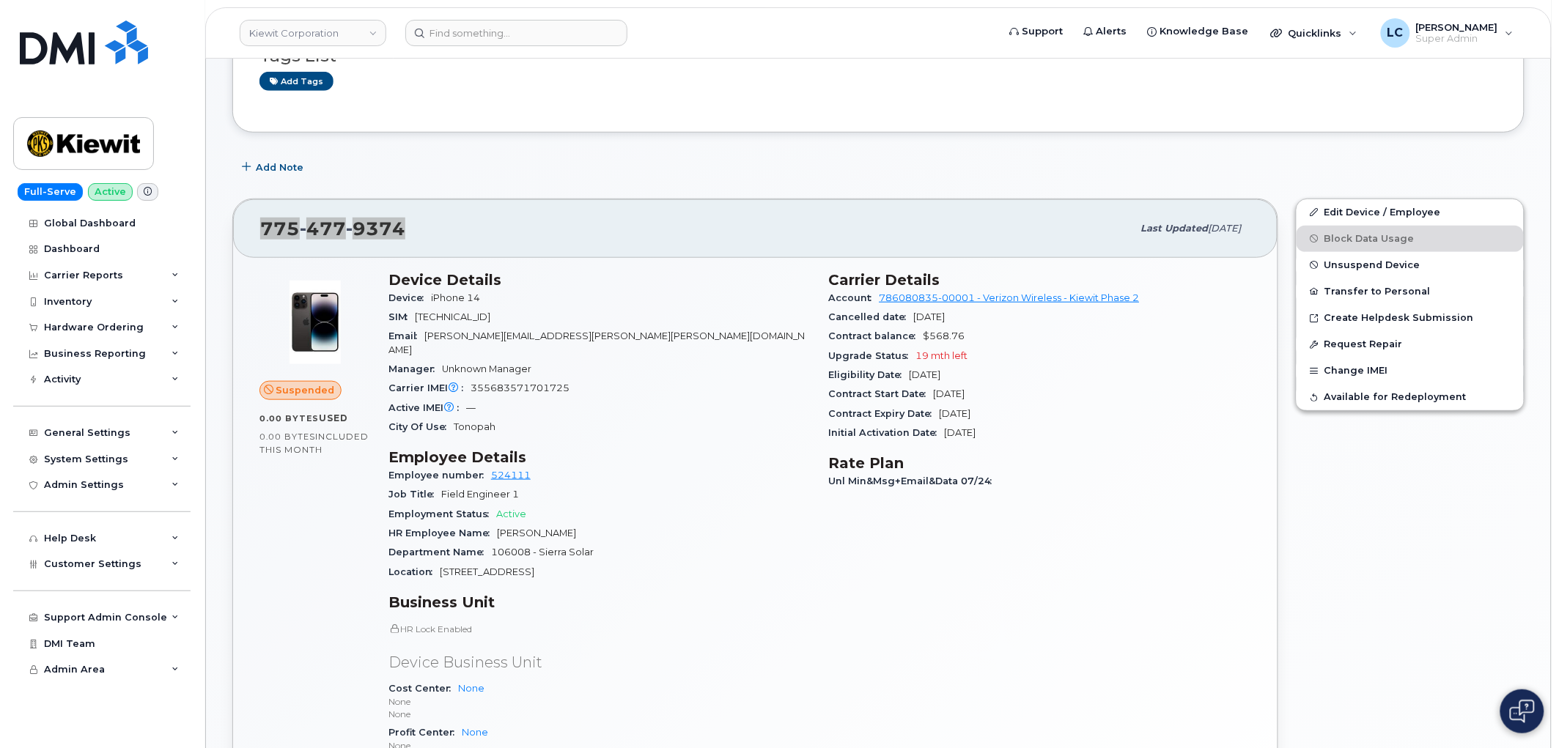
scroll to position [347, 0]
